Goal: Information Seeking & Learning: Learn about a topic

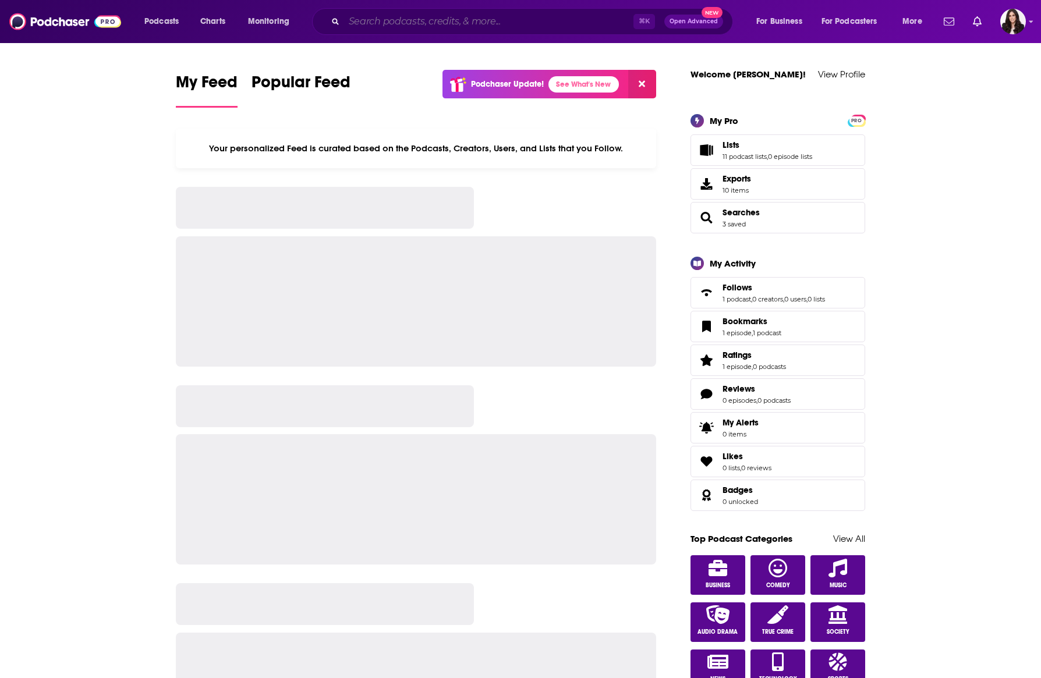
click at [544, 17] on input "Search podcasts, credits, & more..." at bounding box center [488, 21] width 289 height 19
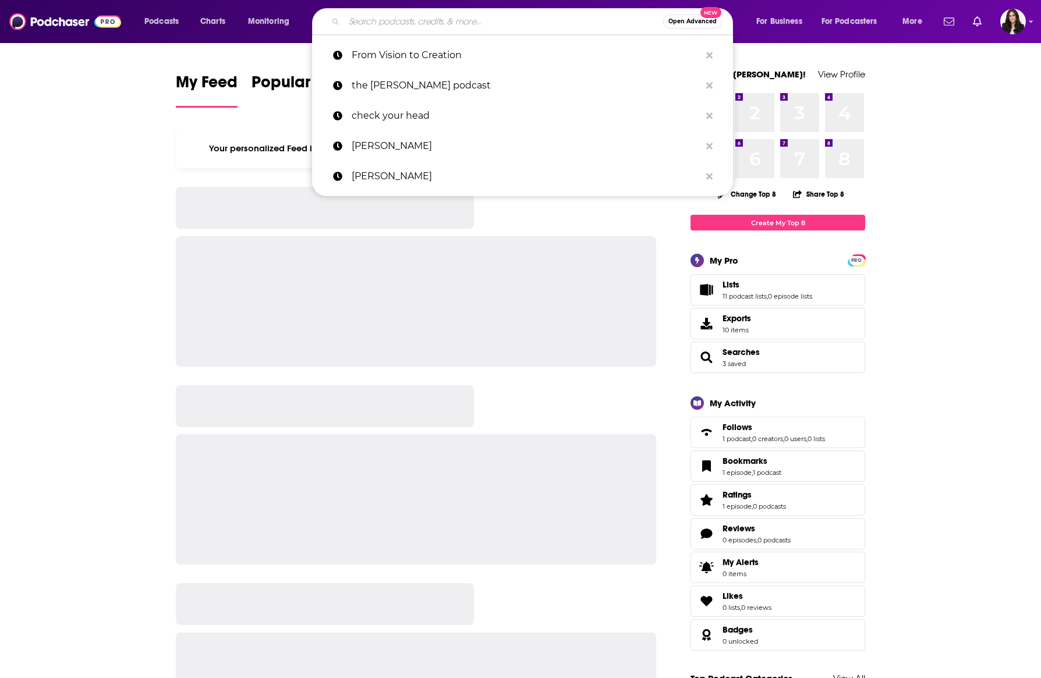
paste input "Comedy Bang Bang: The Podcast"
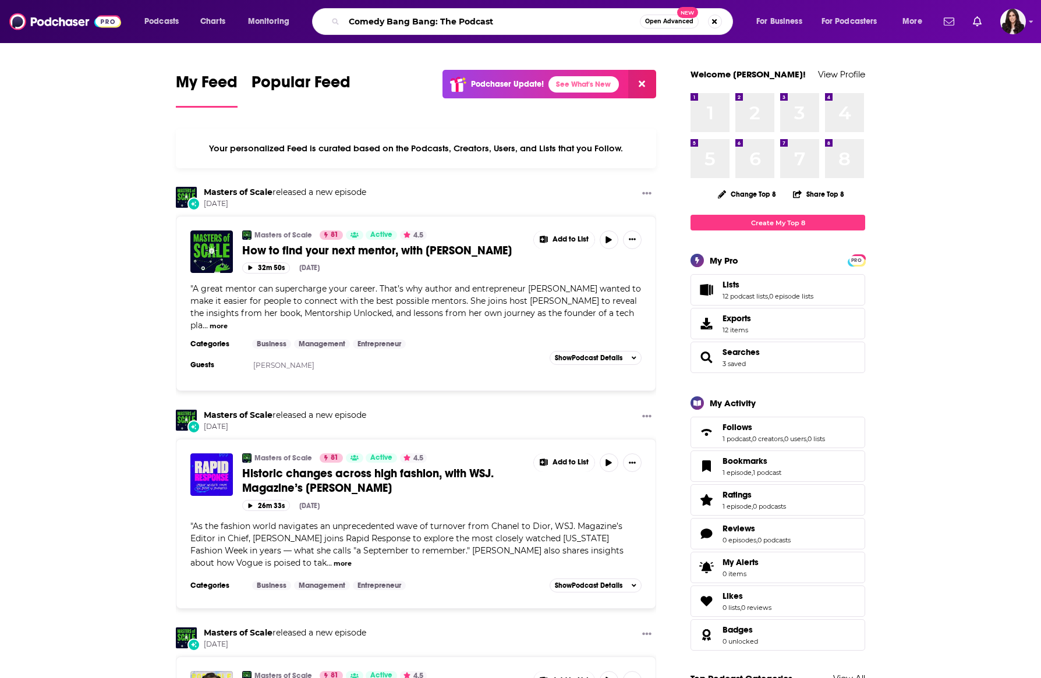
click at [544, 17] on input "Comedy Bang Bang: The Podcast" at bounding box center [492, 21] width 296 height 19
type input "Comedy Bang Bang: The Podcast"
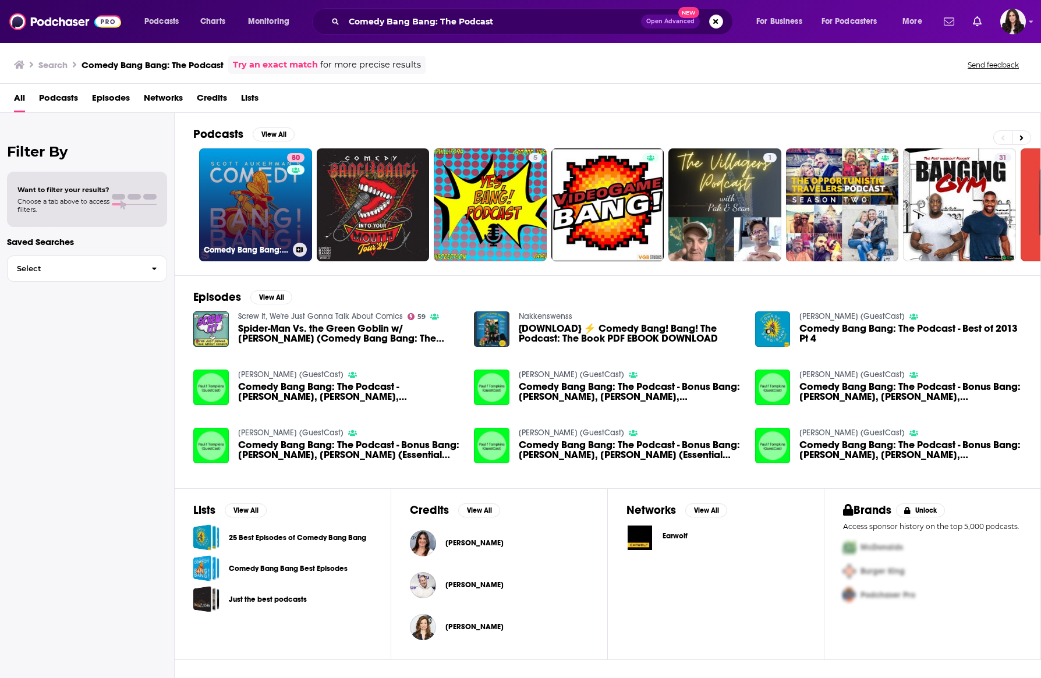
click at [245, 196] on link "80 Comedy Bang Bang: The Podcast" at bounding box center [255, 204] width 113 height 113
